Goal: Subscribe to service/newsletter

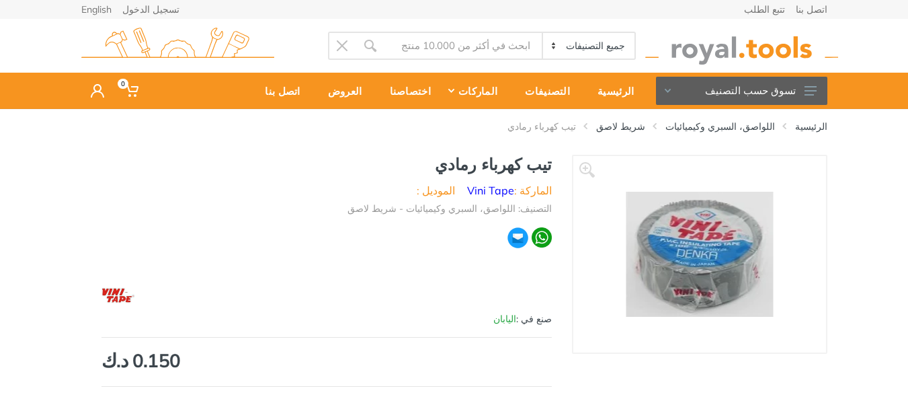
scroll to position [352, 0]
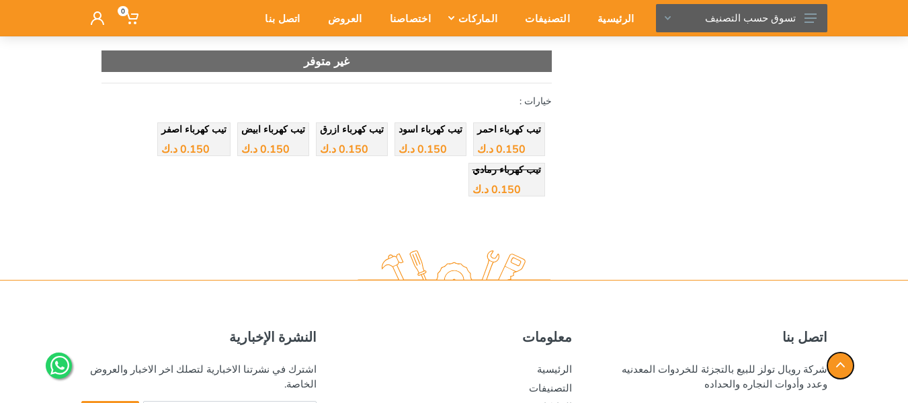
click at [837, 363] on icon "button" at bounding box center [840, 364] width 9 height 5
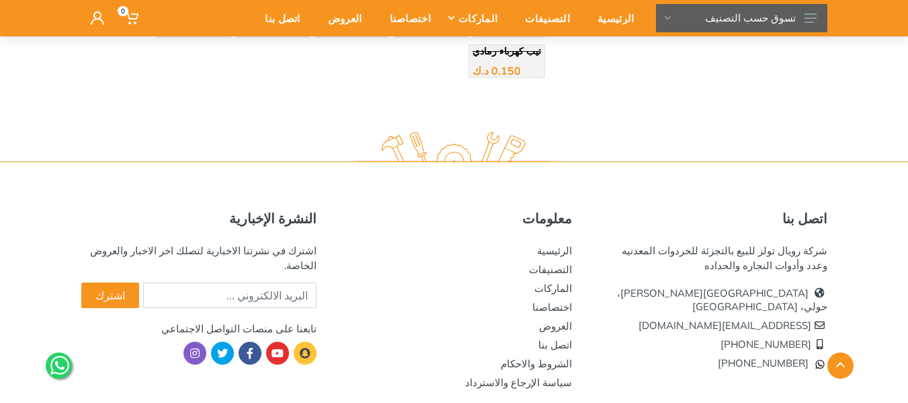
scroll to position [483, 0]
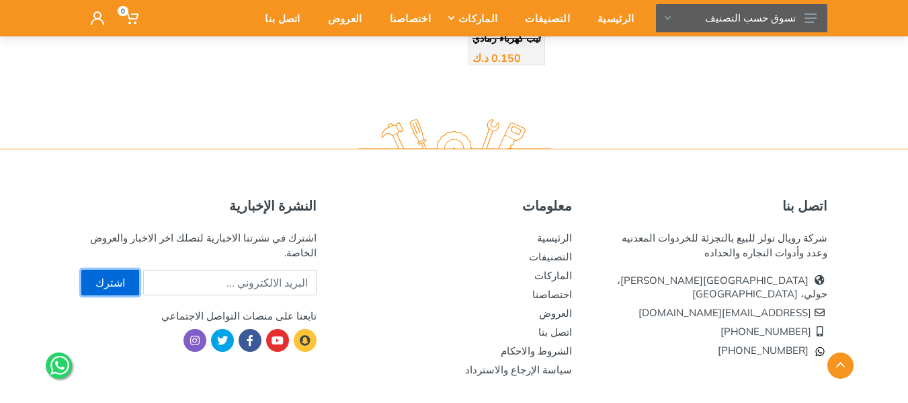
click at [94, 270] on button "اشترك" at bounding box center [110, 283] width 58 height 26
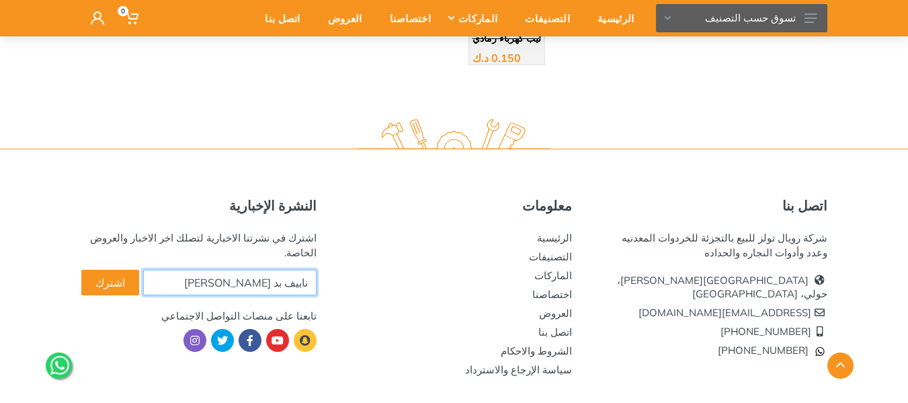
type input "نابيف بد ناصر السعيد"
click at [81, 270] on button "اشترك" at bounding box center [110, 283] width 58 height 26
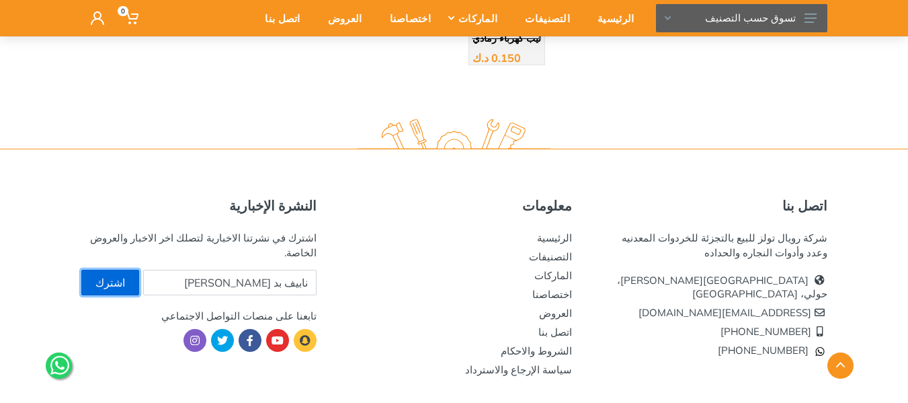
click at [98, 270] on button "اشترك" at bounding box center [110, 283] width 58 height 26
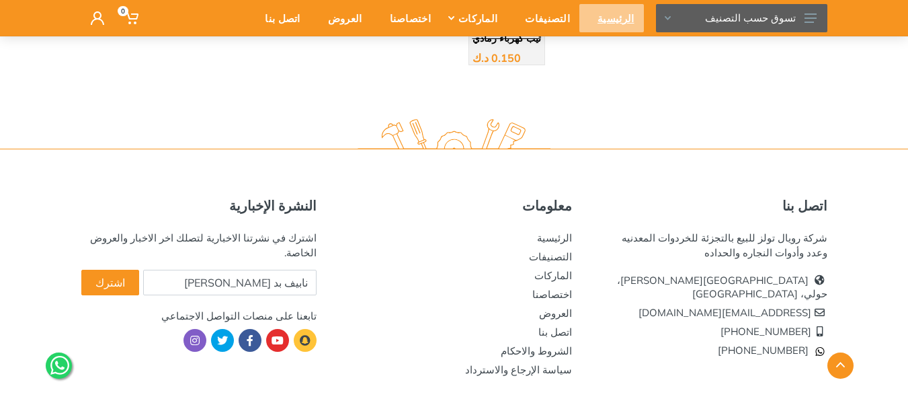
click at [615, 13] on div "الرئيسية" at bounding box center [612, 18] width 64 height 28
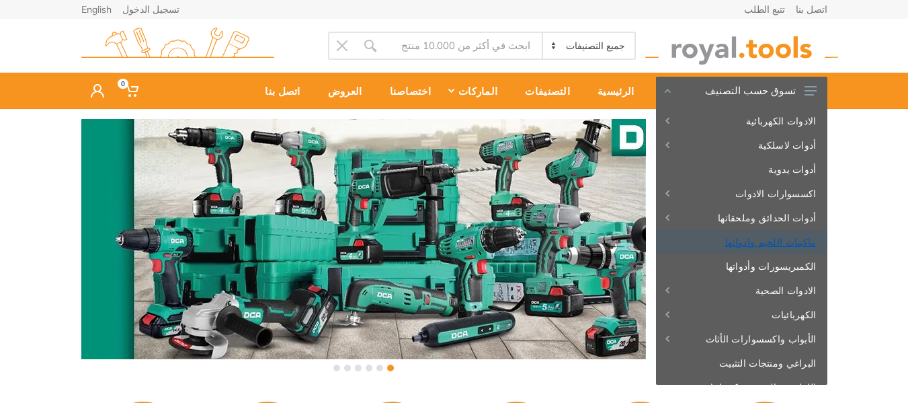
click at [751, 238] on link "ماكينات اللحيم وادواتها" at bounding box center [741, 242] width 171 height 24
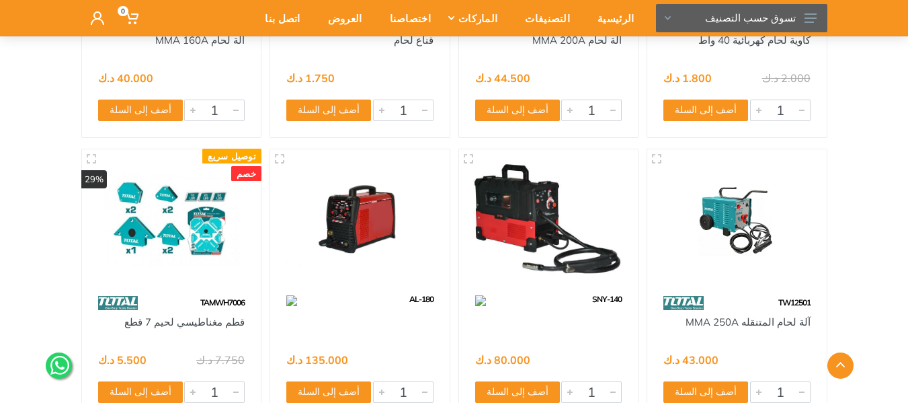
scroll to position [4934, 0]
